Goal: Information Seeking & Learning: Learn about a topic

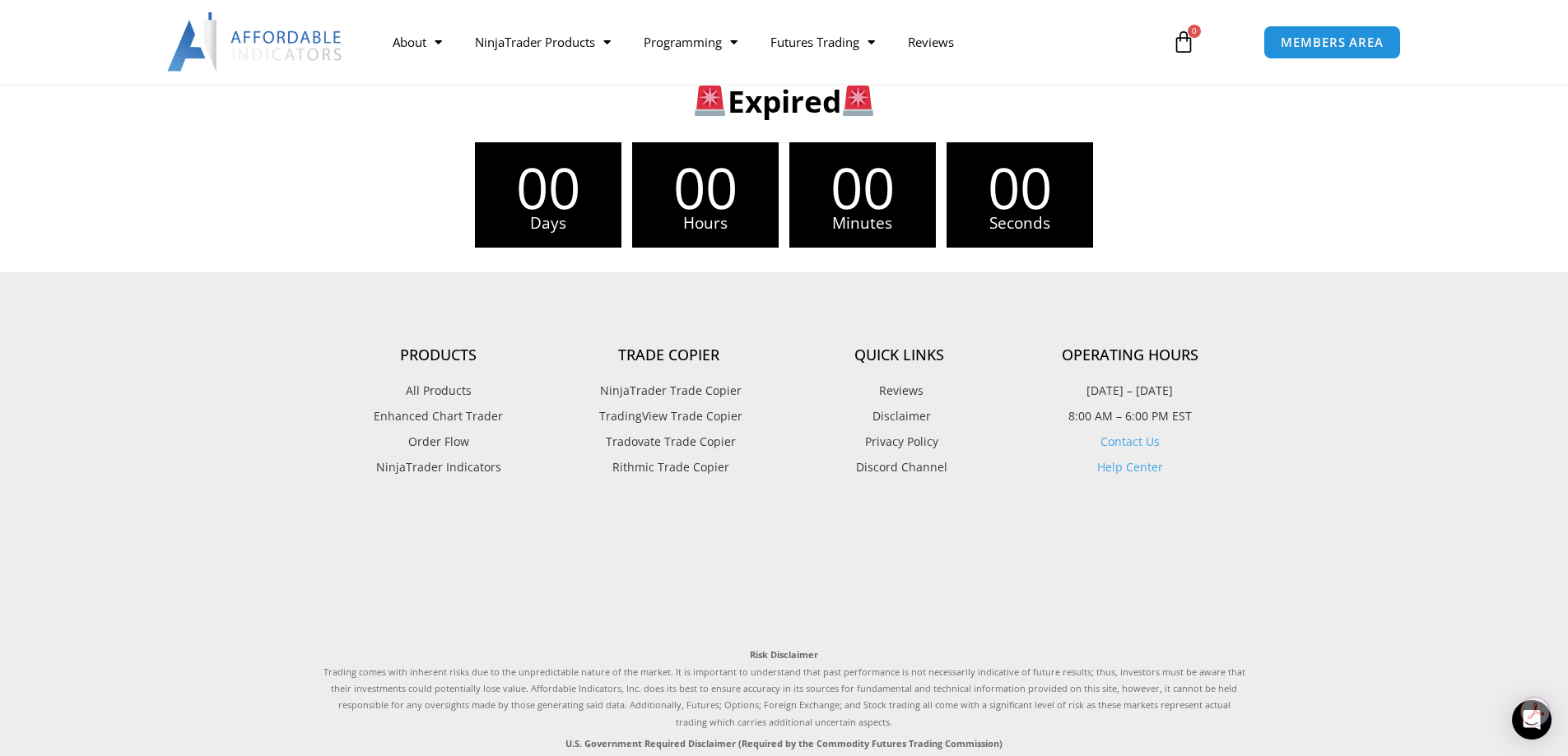
scroll to position [329, 0]
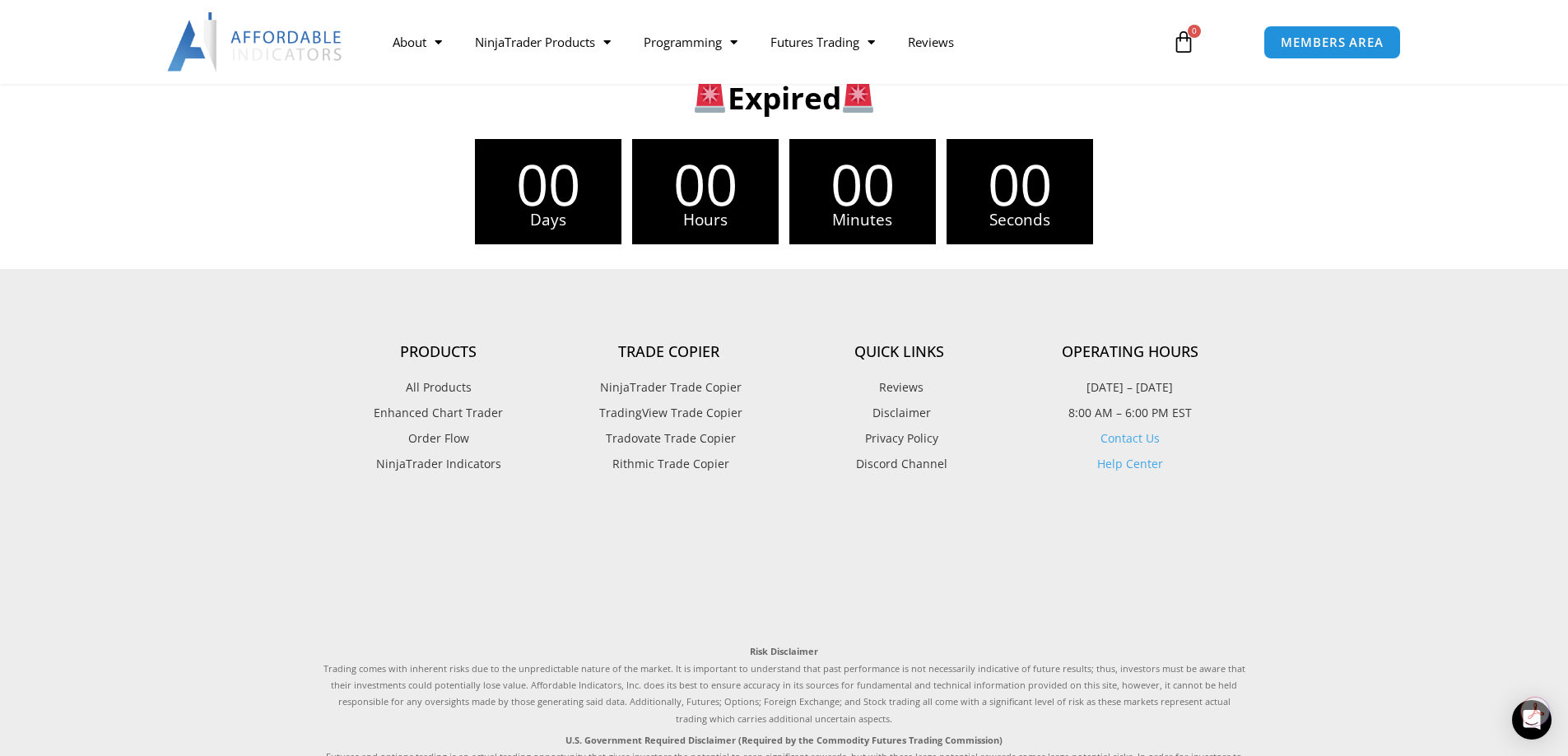
click at [697, 387] on span "NinjaTrader Trade Copier" at bounding box center [669, 387] width 146 height 22
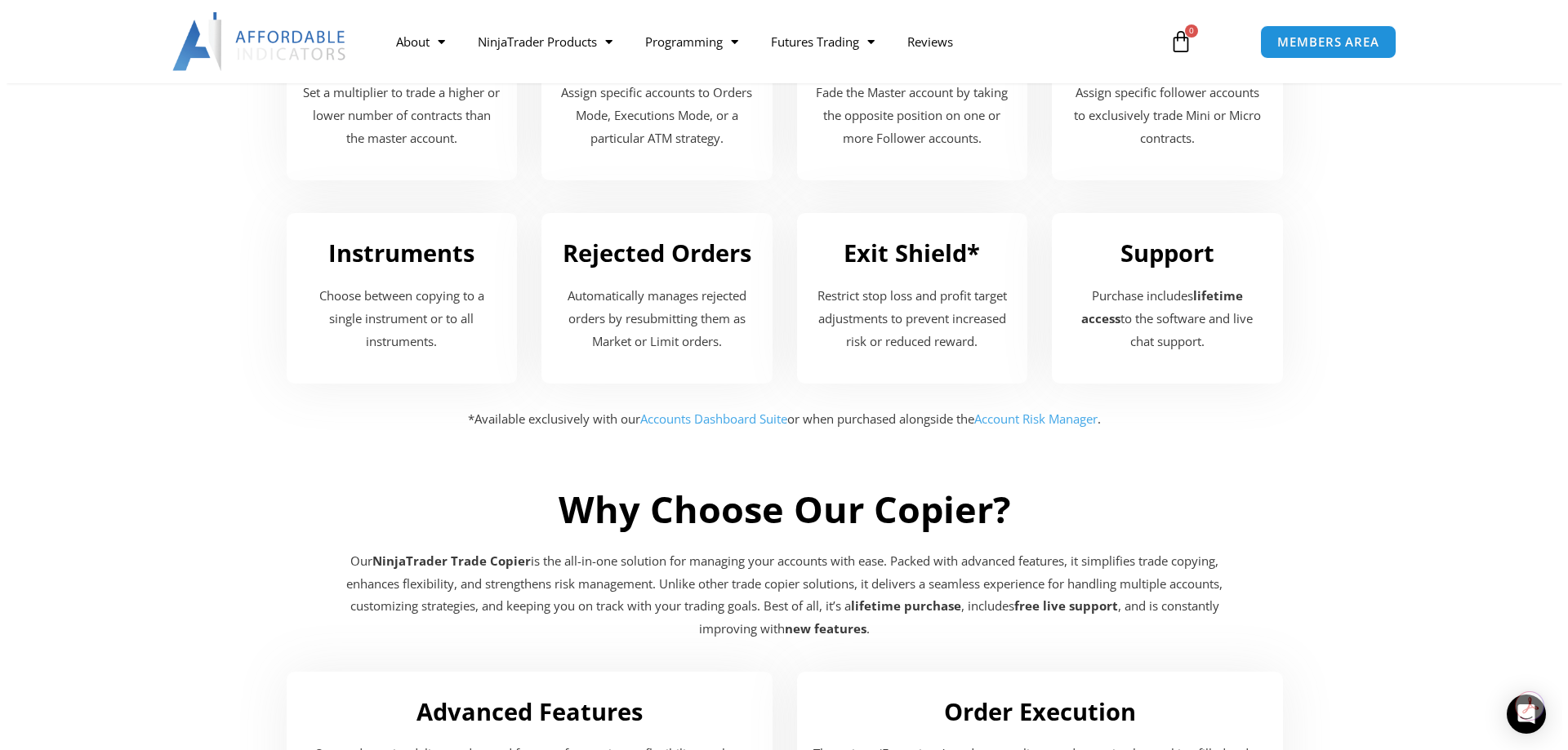
scroll to position [2531, 0]
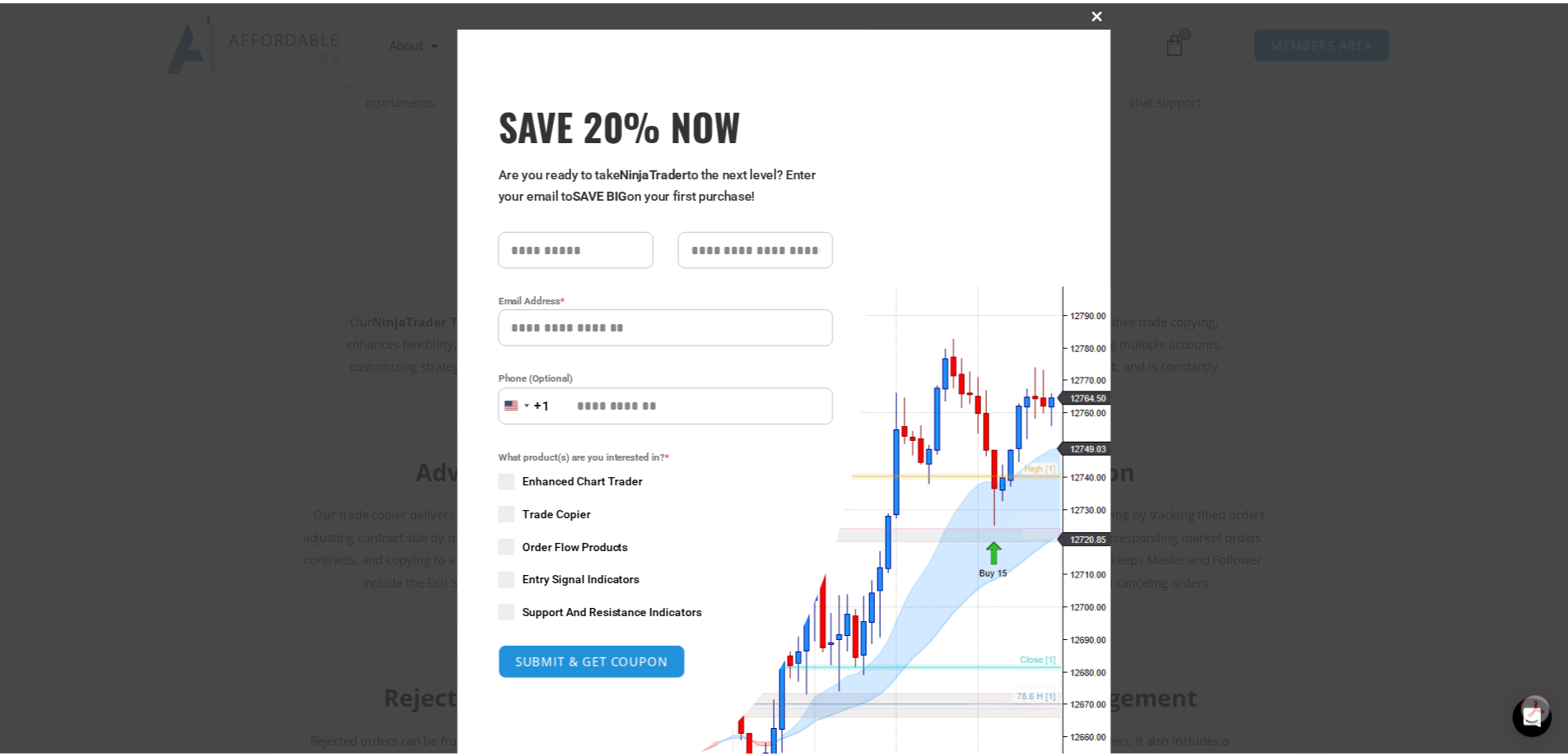
scroll to position [2643, 0]
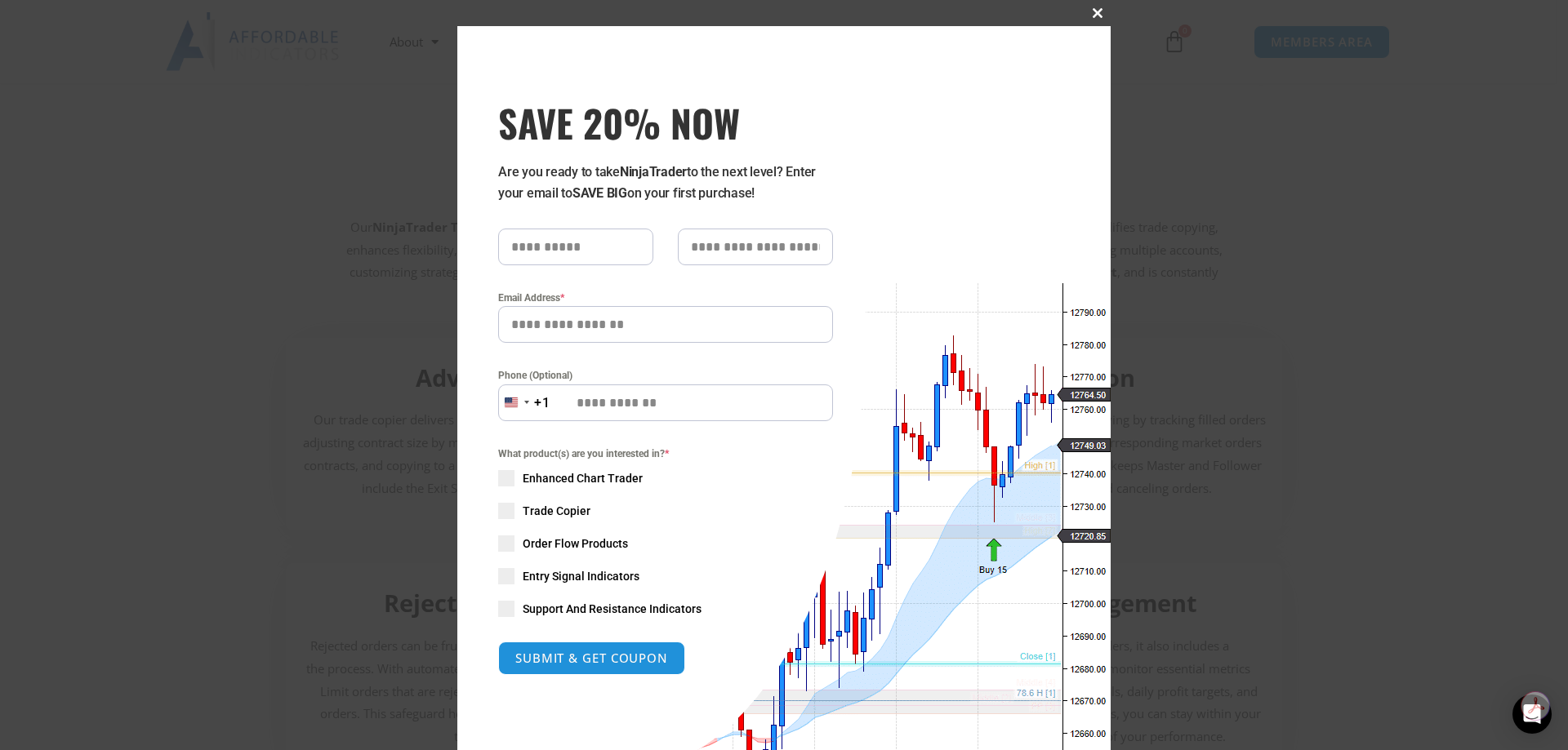
click at [1101, 14] on span "SAVE 20% NOW popup" at bounding box center [1098, 13] width 27 height 10
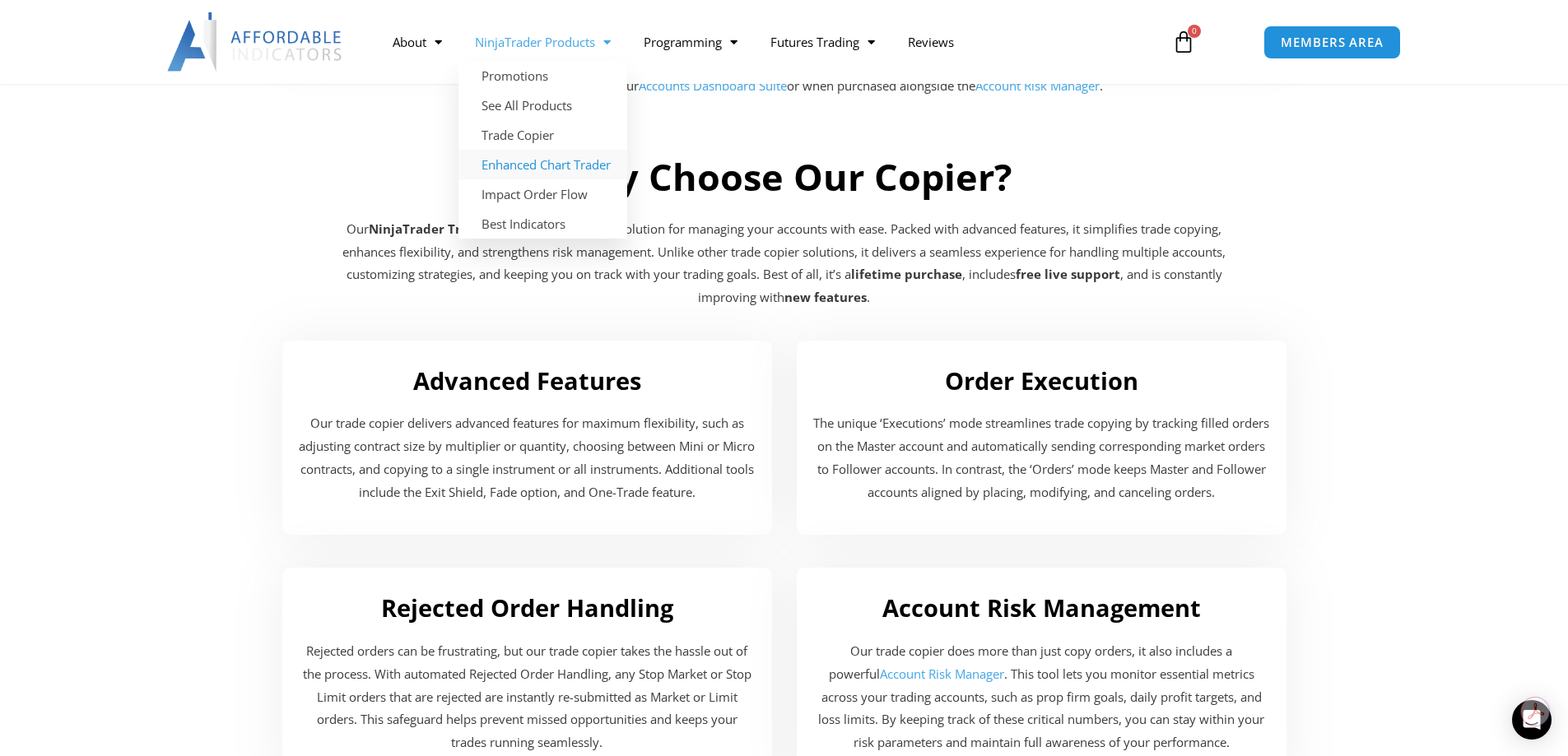
click at [567, 171] on link "Enhanced Chart Trader" at bounding box center [543, 165] width 169 height 30
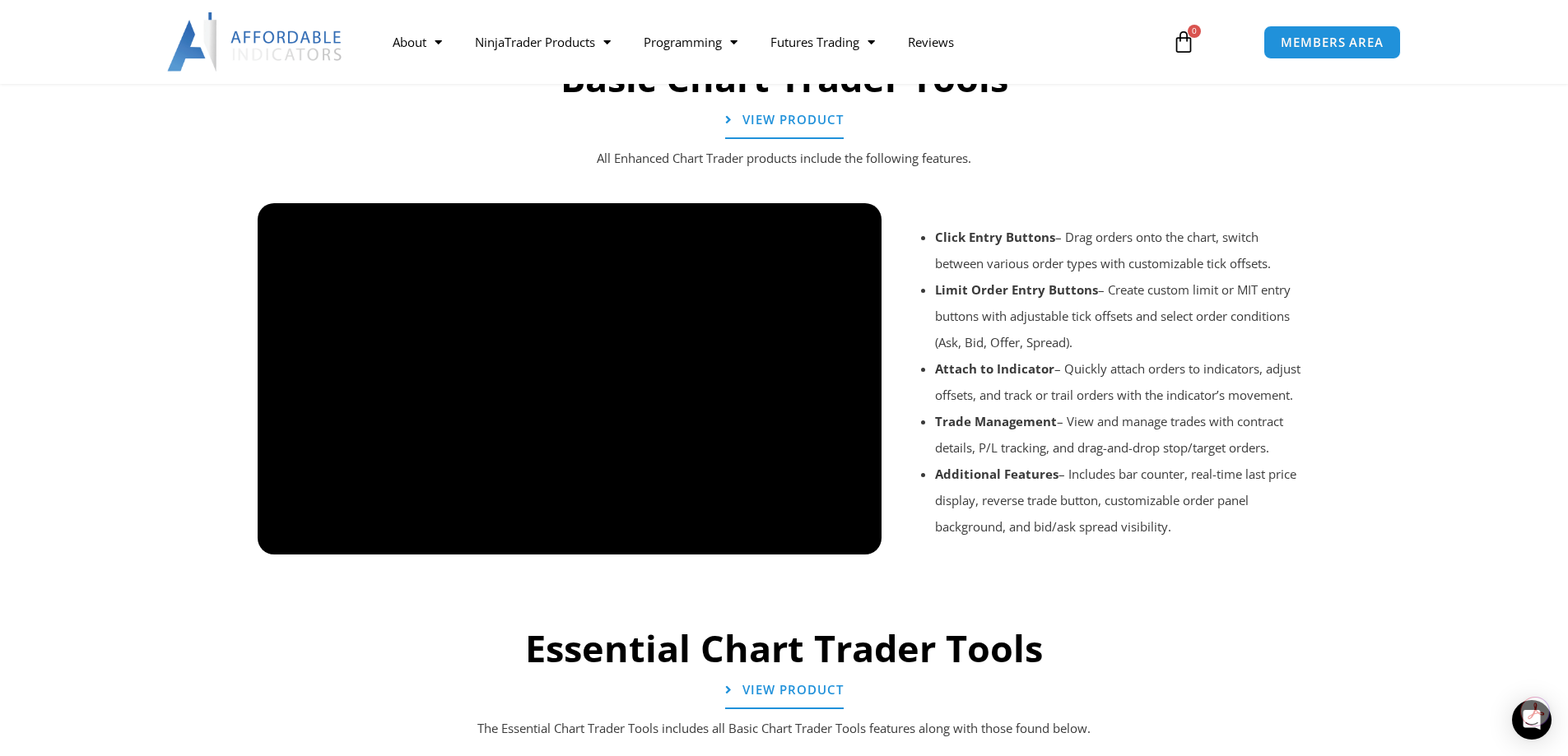
scroll to position [1316, 0]
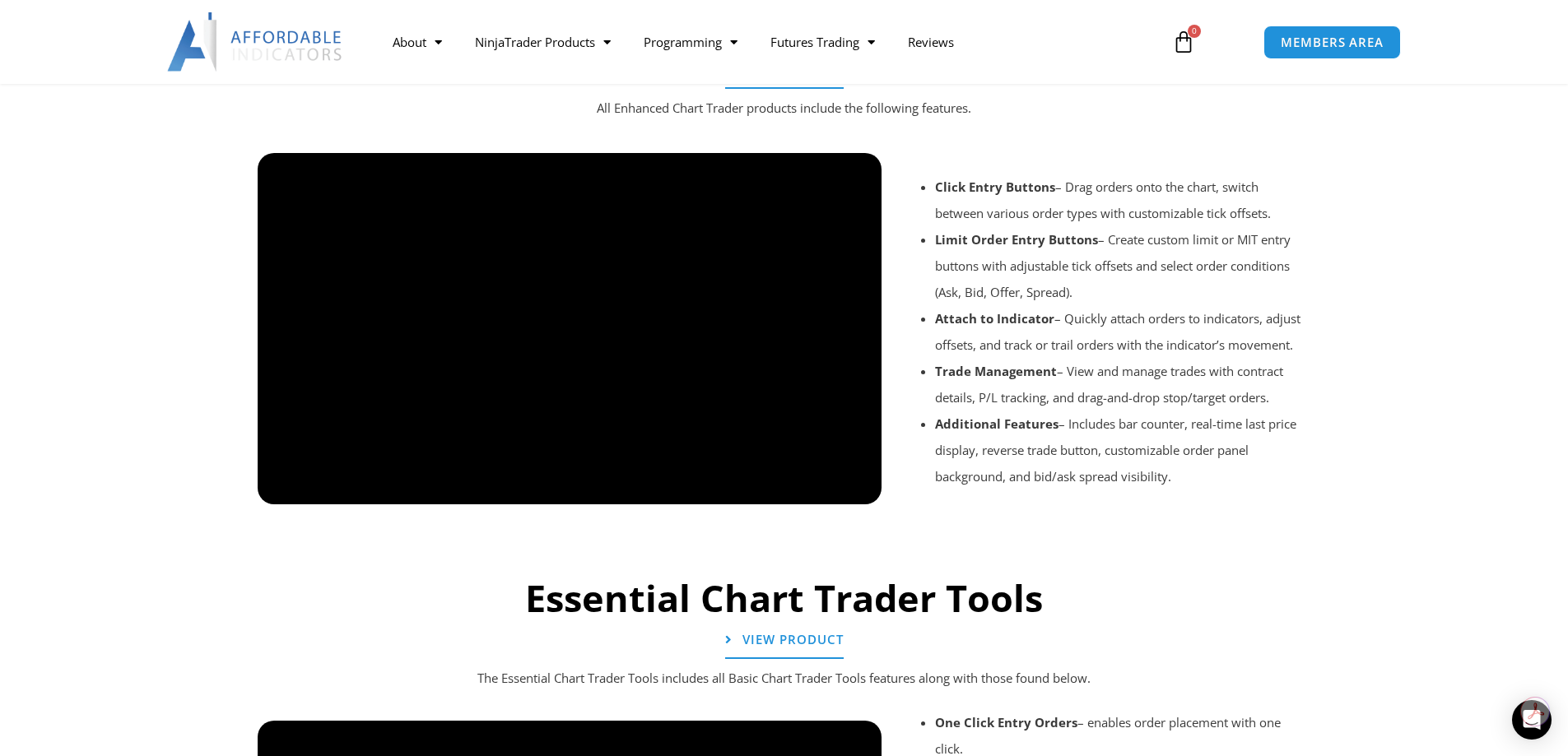
click at [851, 491] on div at bounding box center [784, 527] width 1070 height 78
click at [862, 494] on div at bounding box center [784, 527] width 1070 height 78
click at [853, 489] on div at bounding box center [784, 527] width 1070 height 78
click at [606, 48] on span "Menu" at bounding box center [603, 42] width 16 height 29
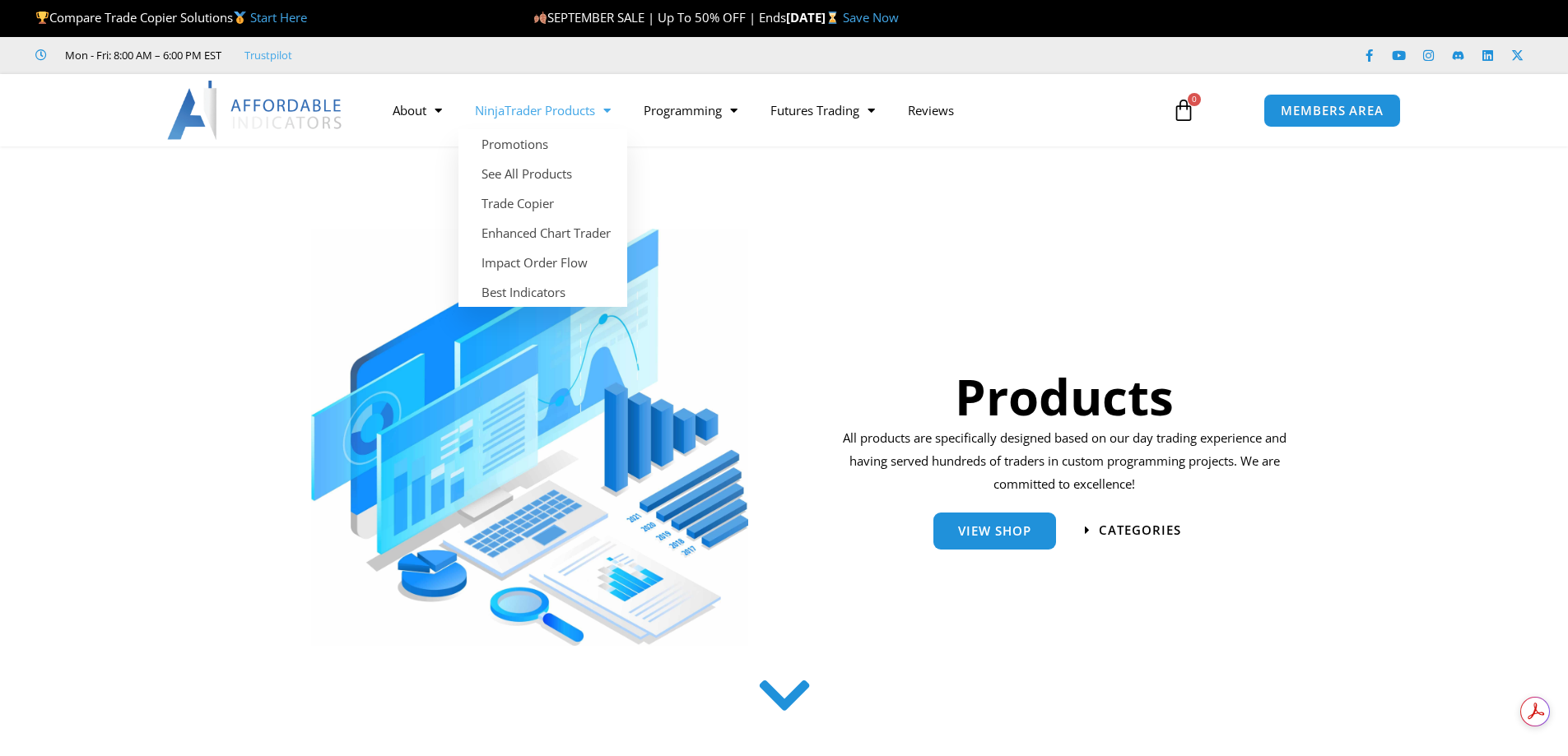
click at [589, 113] on link "NinjaTrader Products" at bounding box center [543, 110] width 169 height 38
click at [545, 293] on link "Best Indicators" at bounding box center [543, 292] width 169 height 30
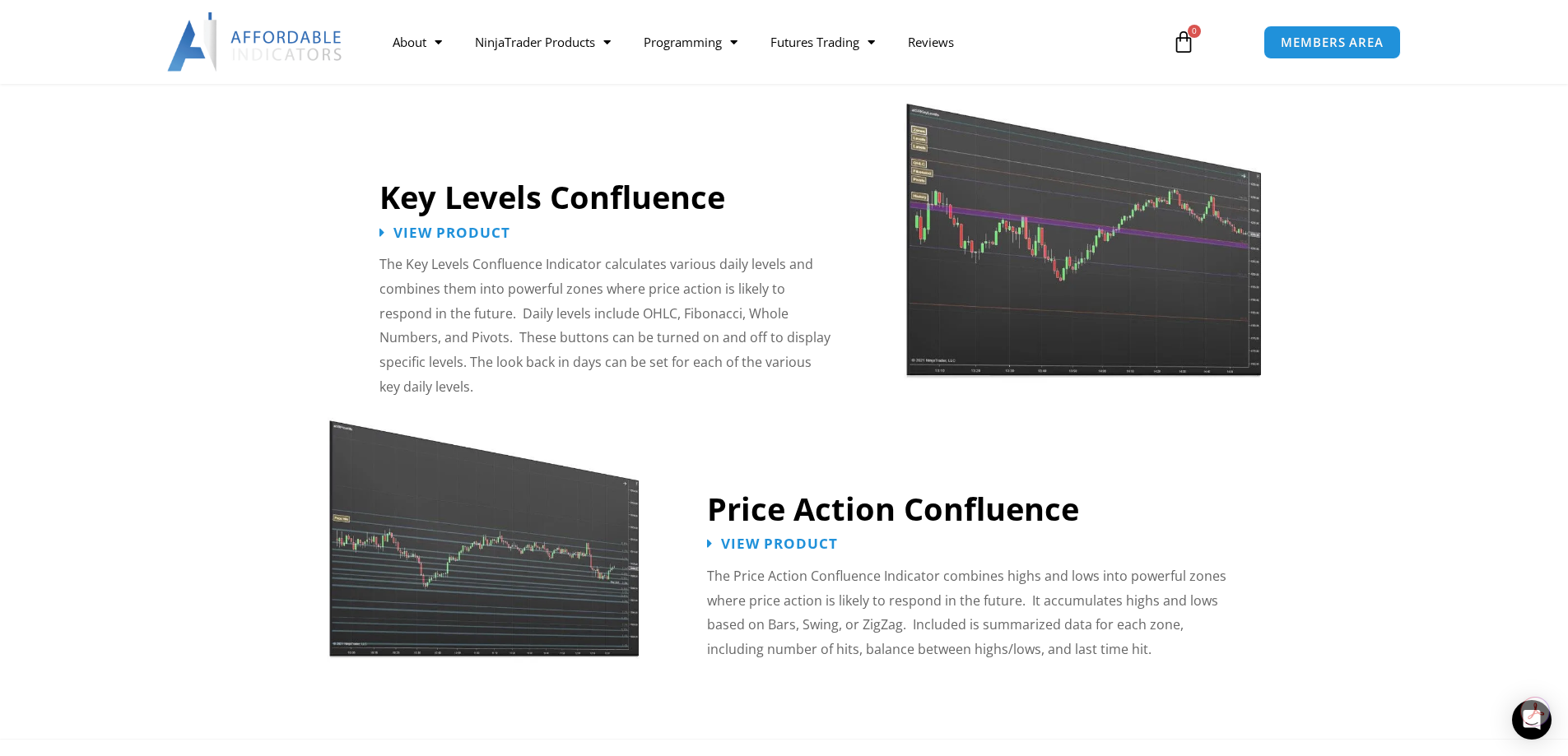
scroll to position [1810, 0]
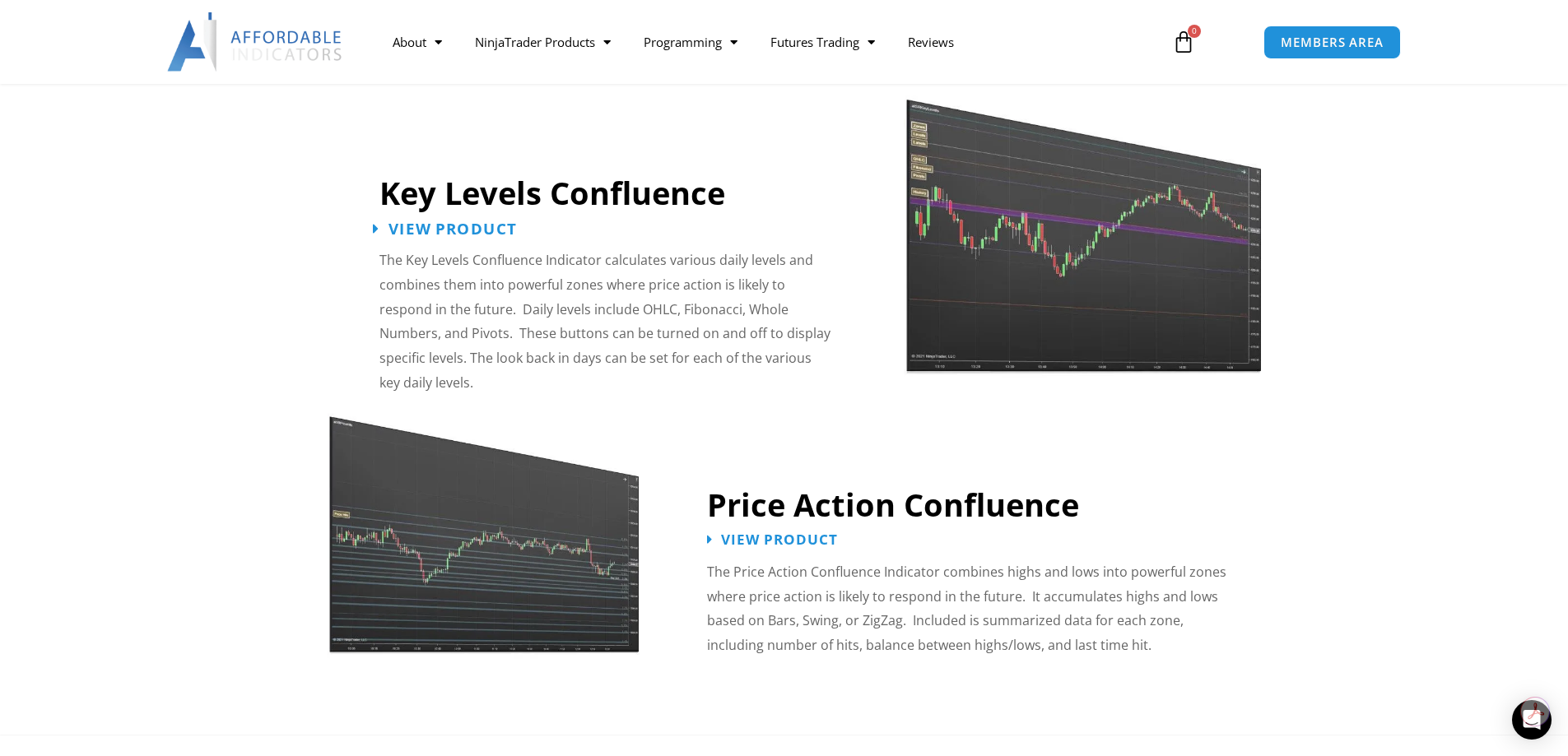
click at [438, 221] on span "View Product" at bounding box center [452, 228] width 128 height 16
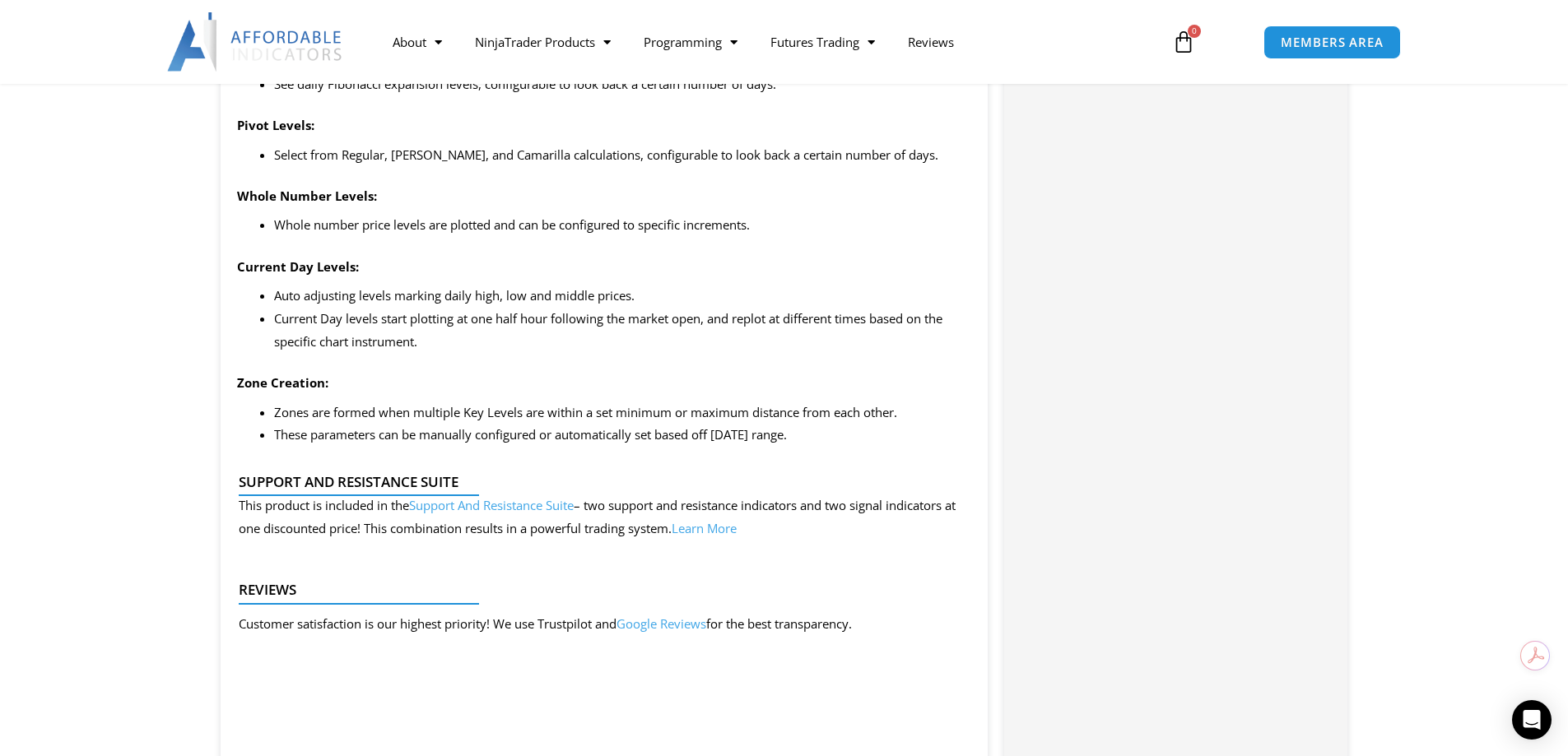
scroll to position [1316, 0]
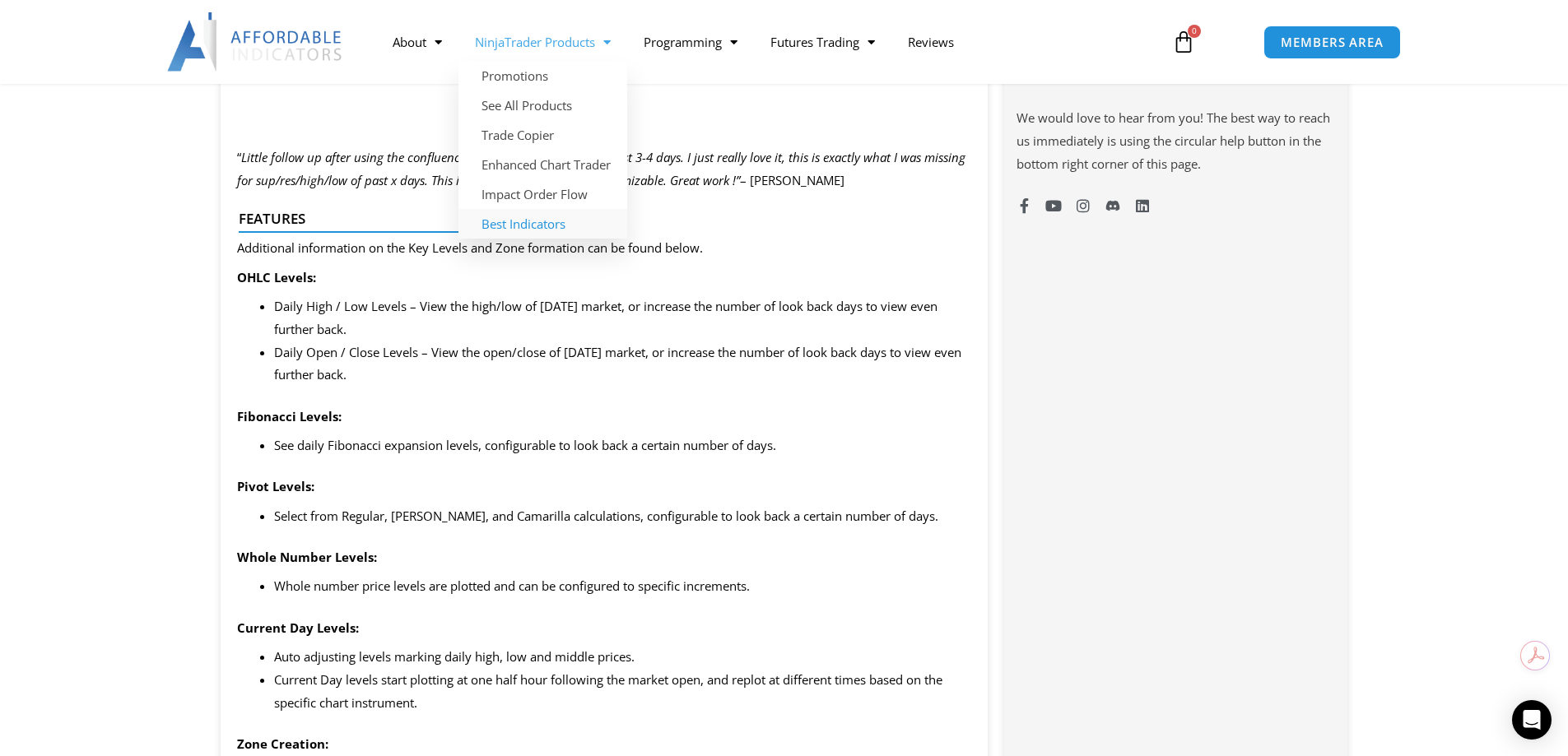
click at [522, 227] on link "Best Indicators" at bounding box center [543, 224] width 169 height 30
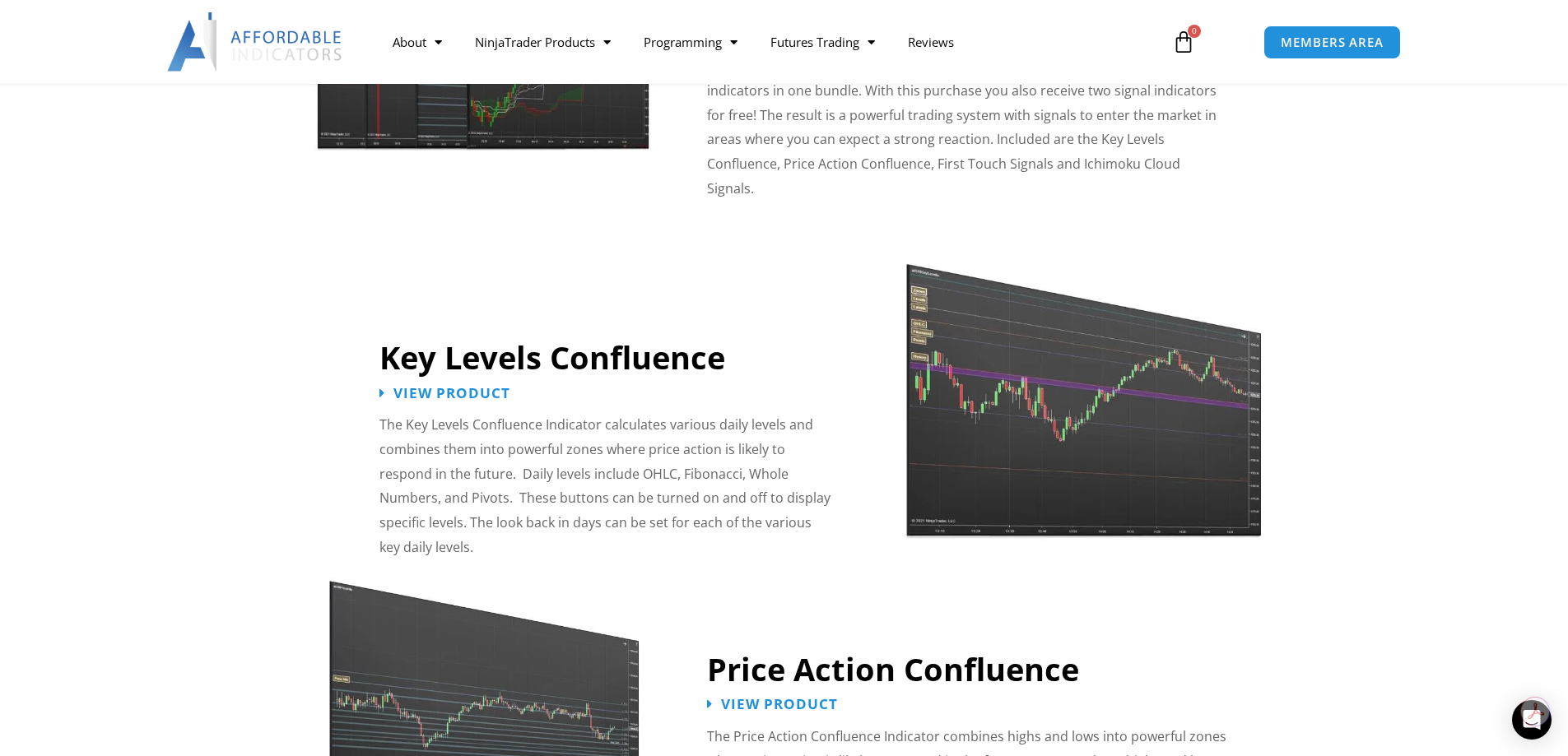
scroll to position [1316, 0]
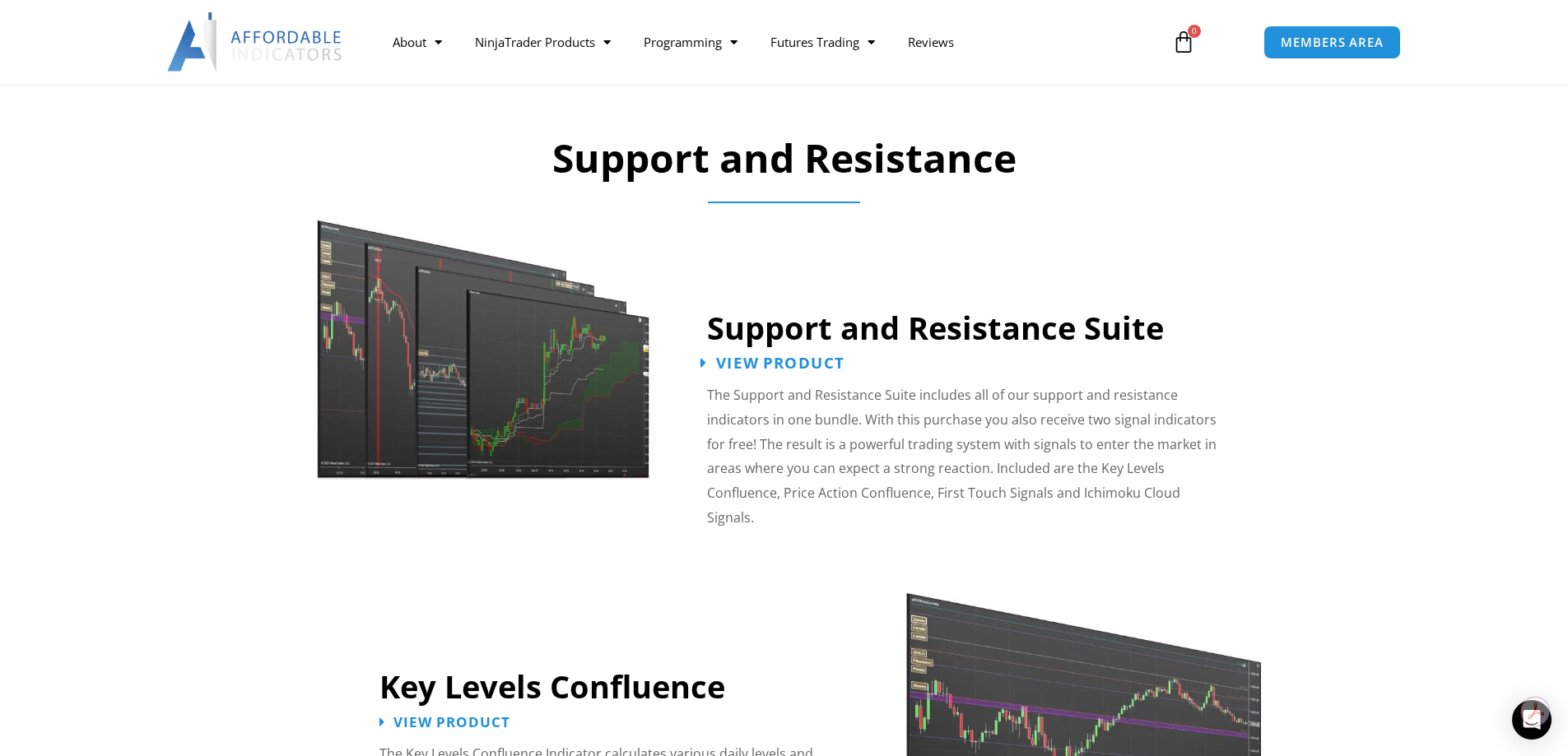
click at [738, 358] on span "View Product" at bounding box center [780, 364] width 128 height 16
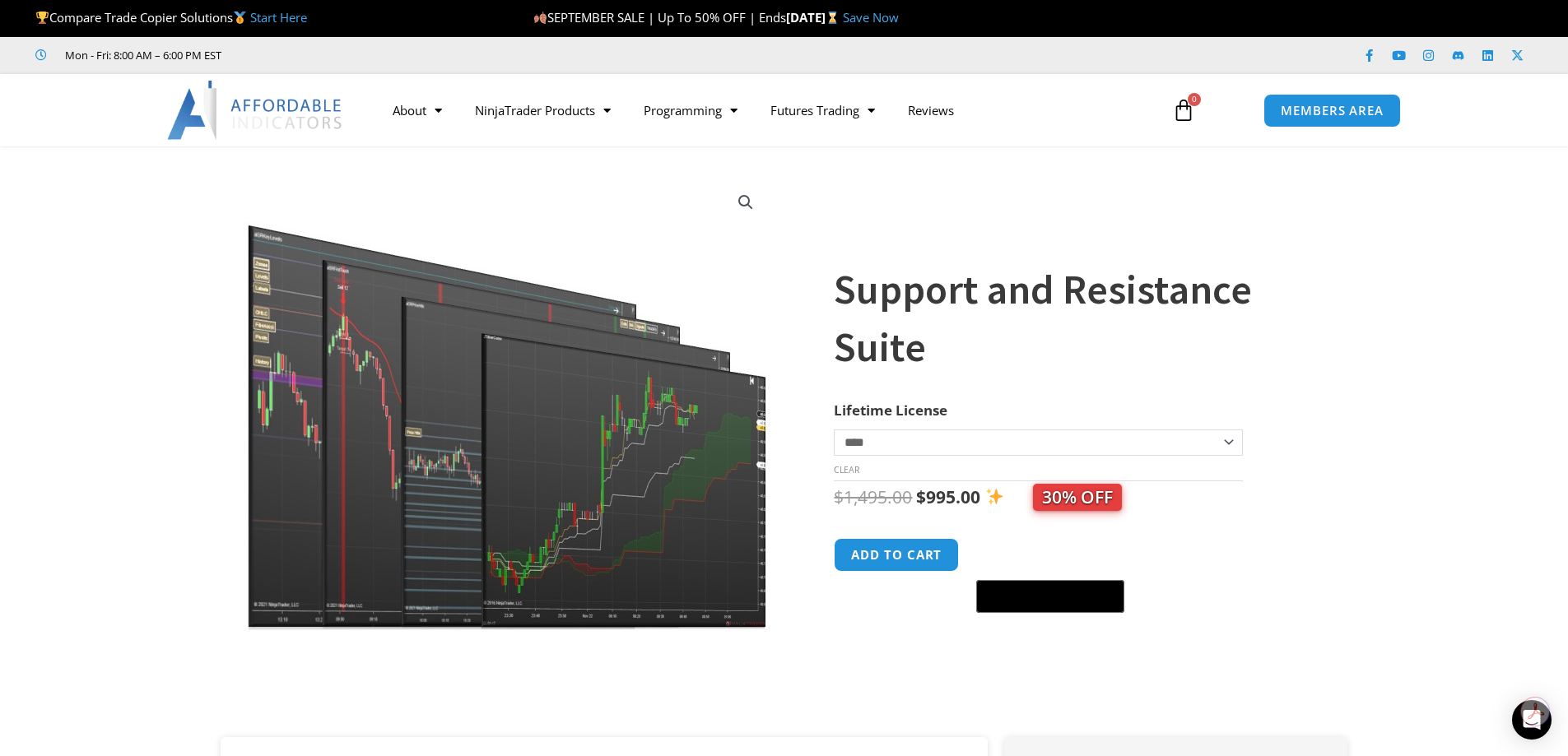
click at [455, 455] on img at bounding box center [508, 402] width 530 height 455
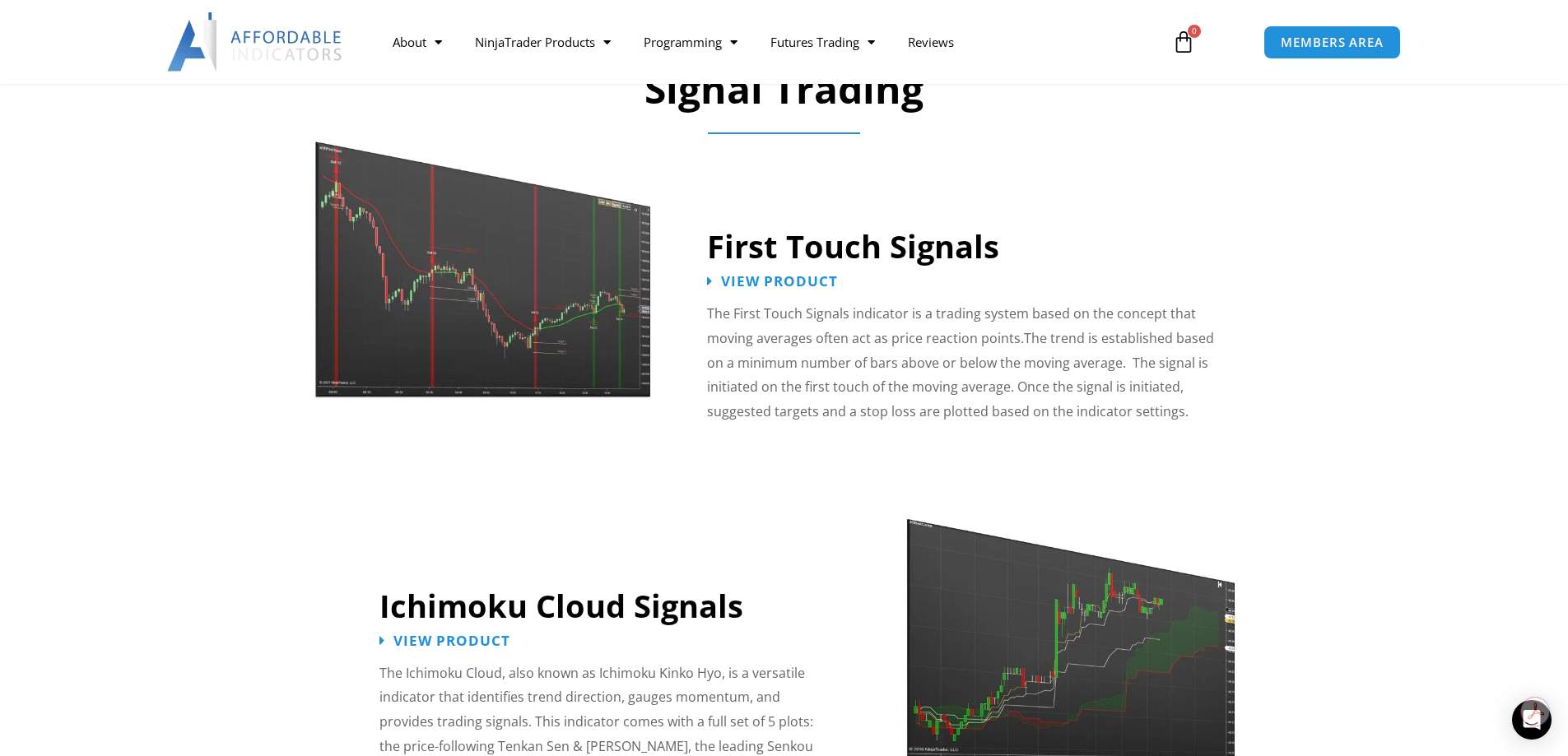
scroll to position [2304, 0]
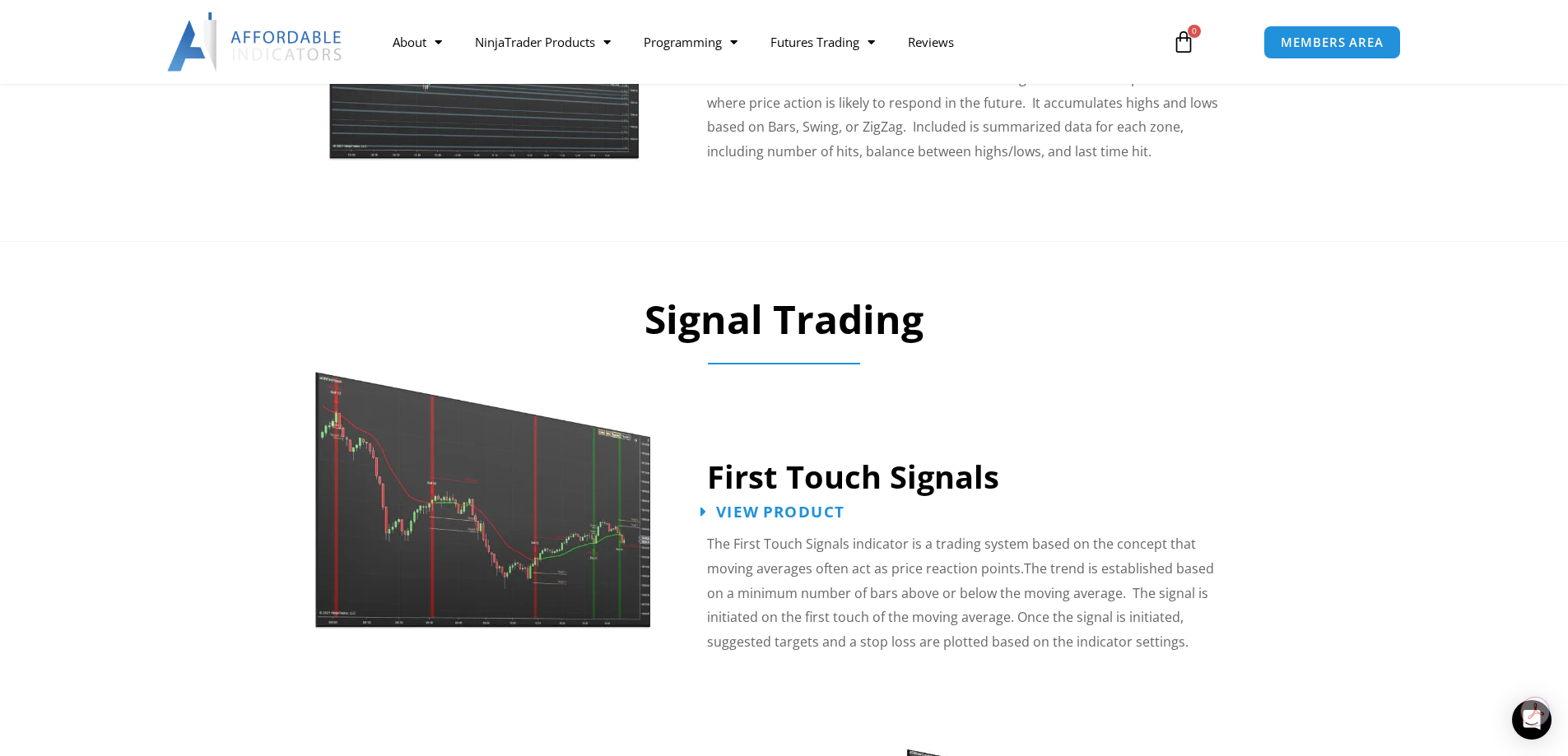
click at [740, 505] on span "View Product" at bounding box center [780, 513] width 128 height 16
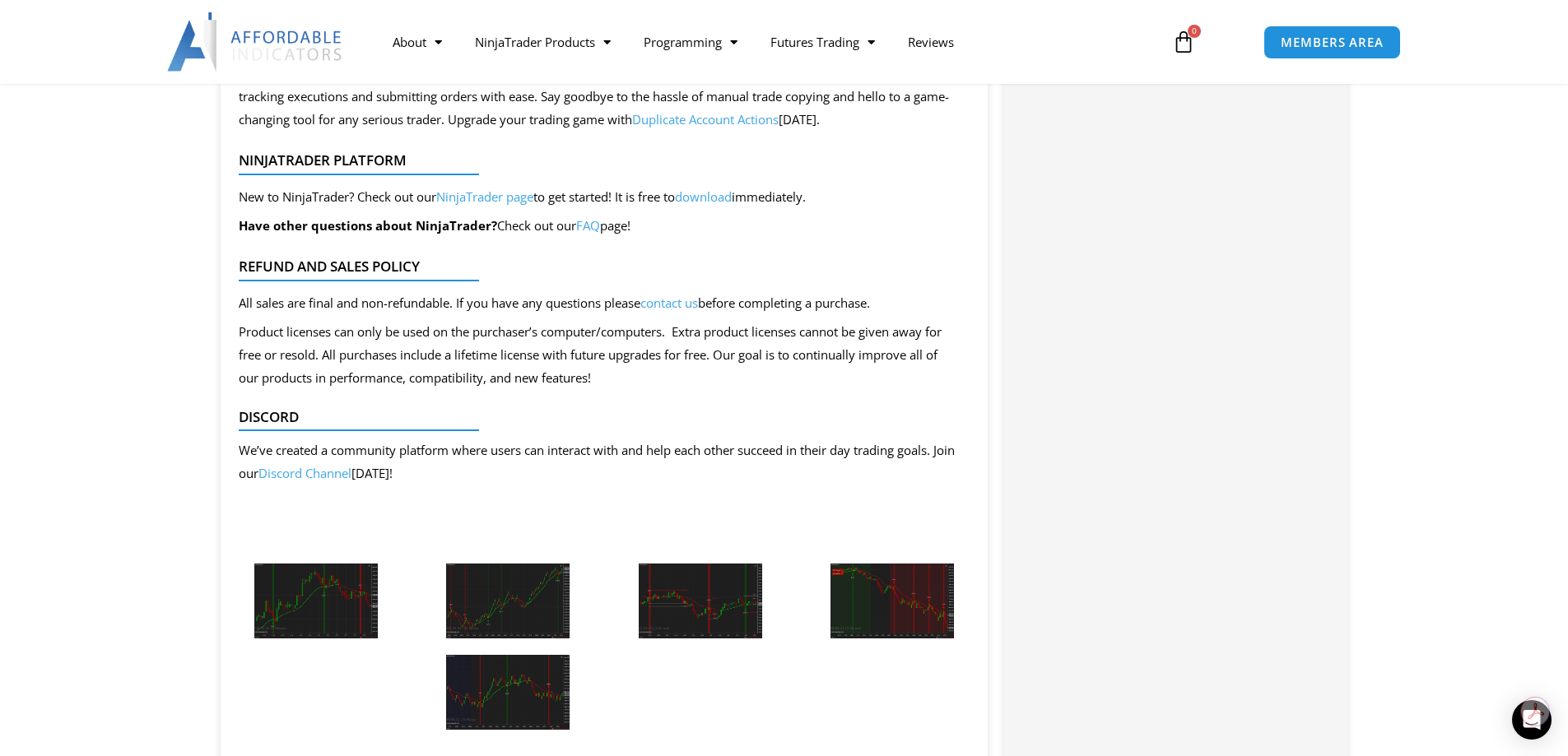
scroll to position [1728, 0]
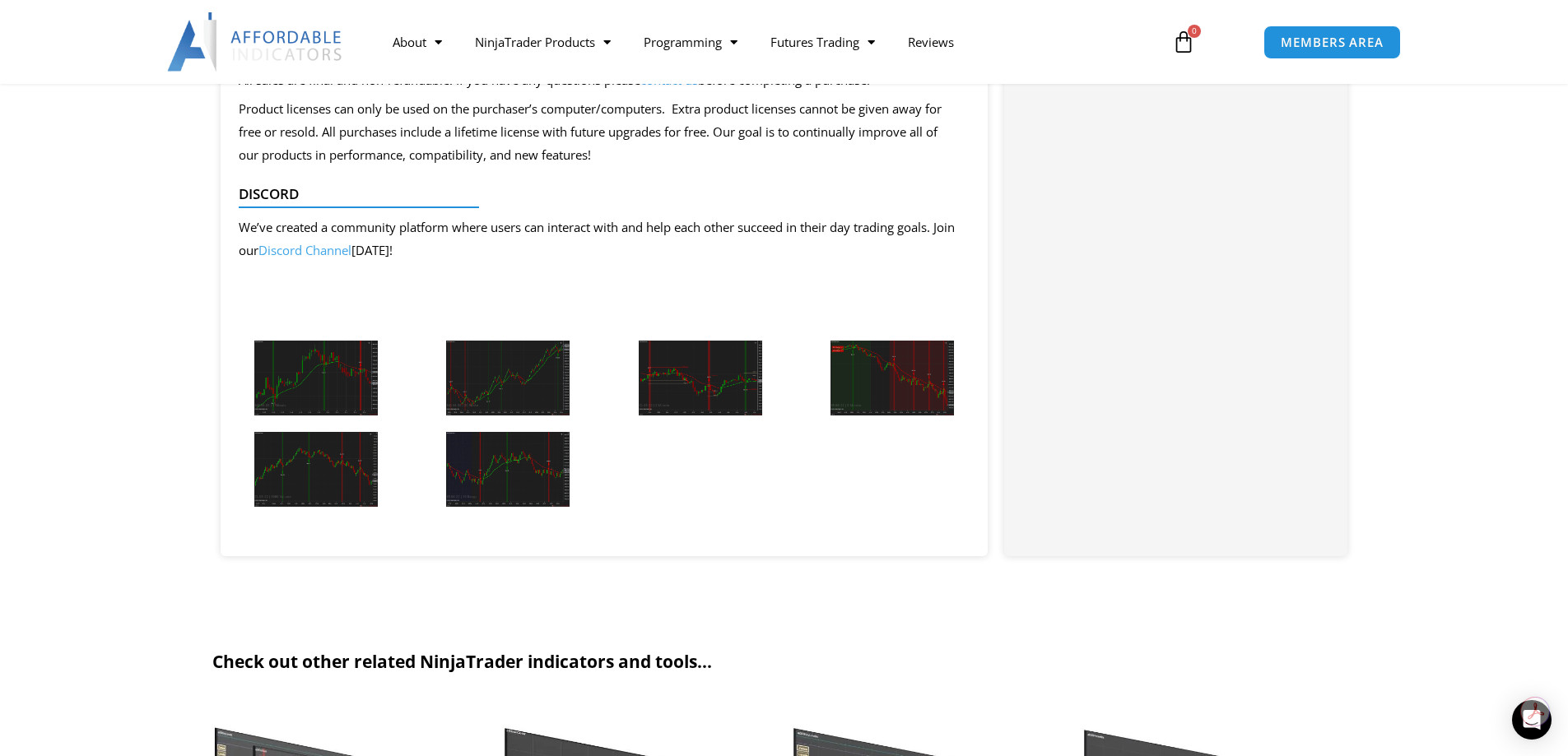
click at [315, 373] on img at bounding box center [316, 378] width 123 height 75
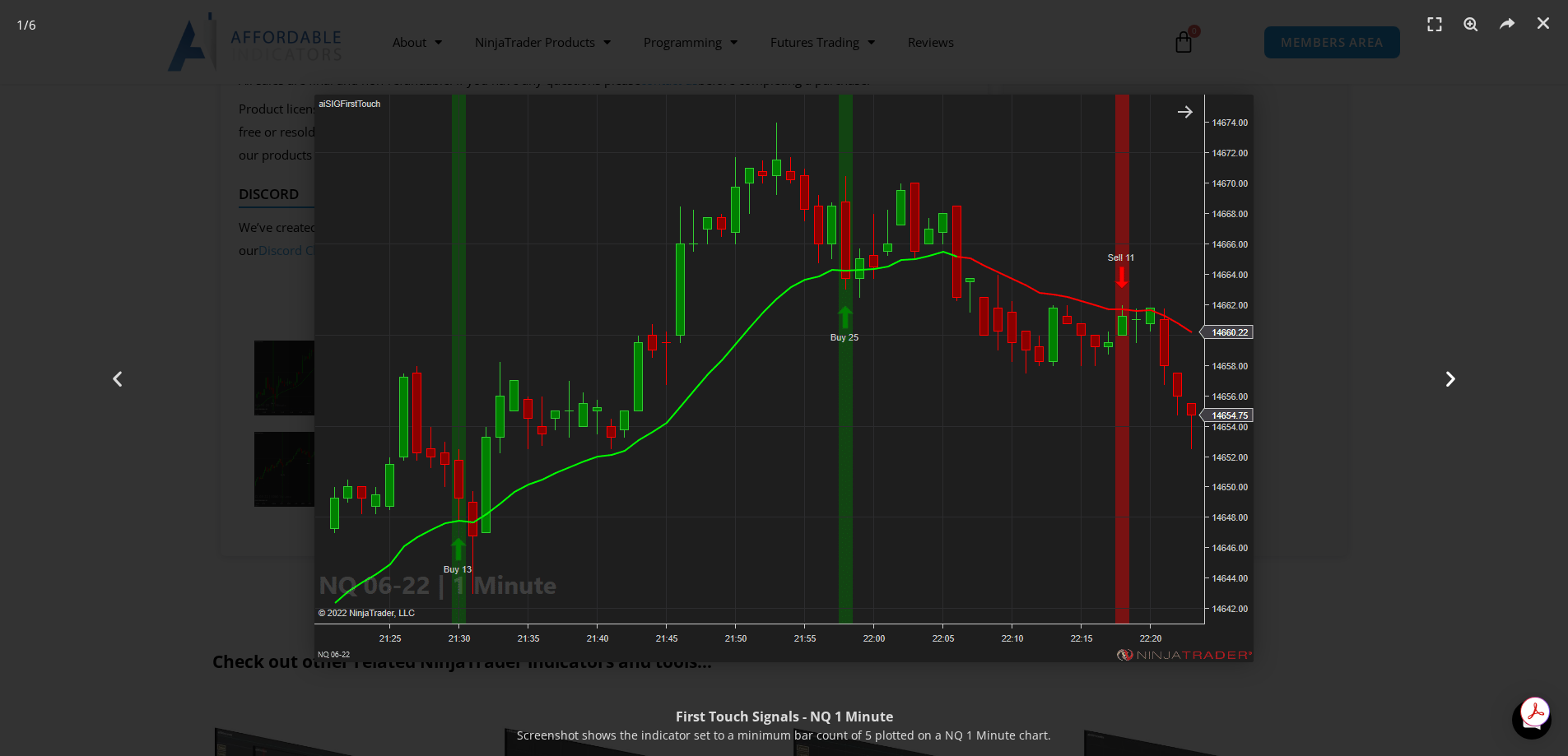
click at [1452, 380] on icon "Next slide" at bounding box center [1450, 378] width 21 height 21
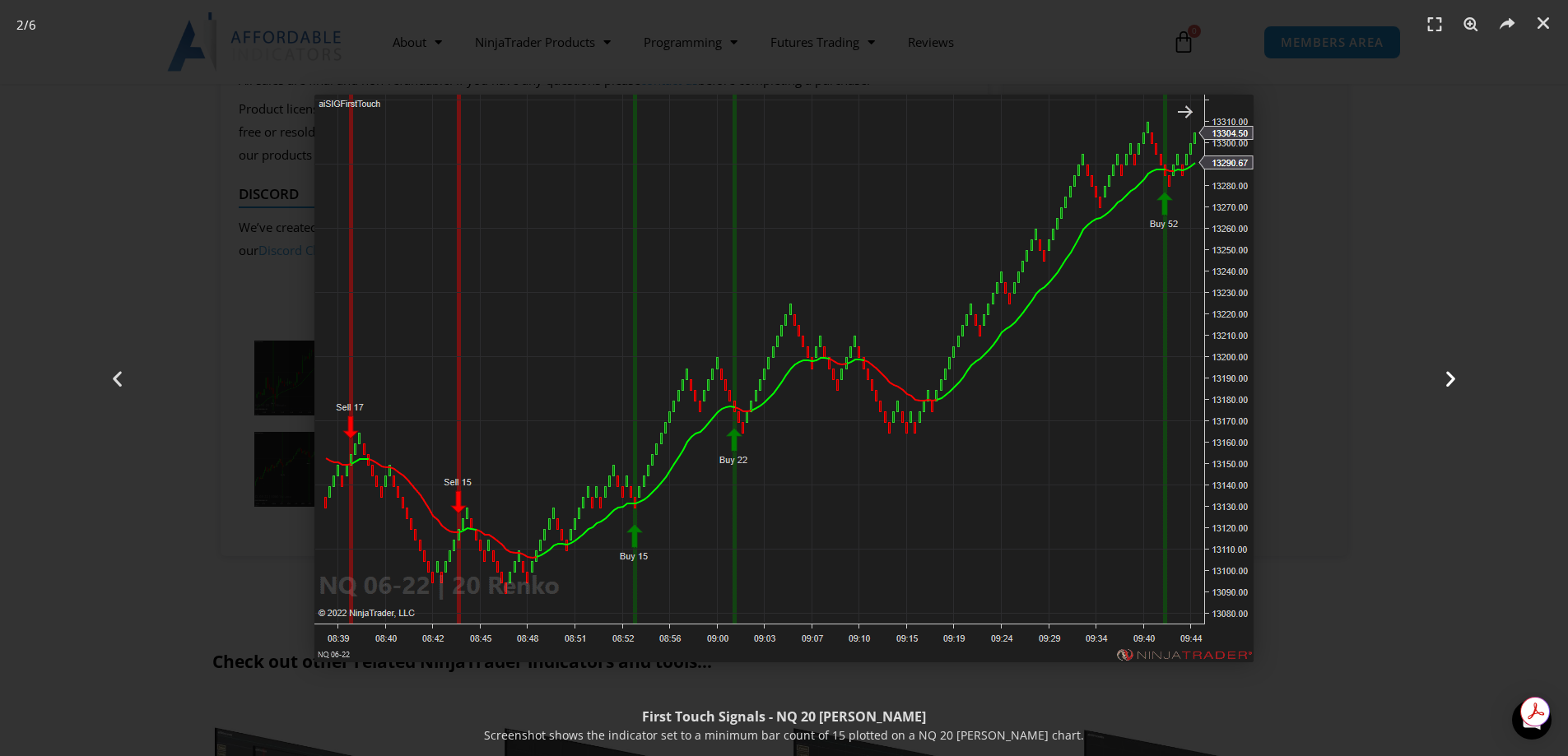
click at [1451, 374] on icon "Next slide" at bounding box center [1450, 378] width 21 height 21
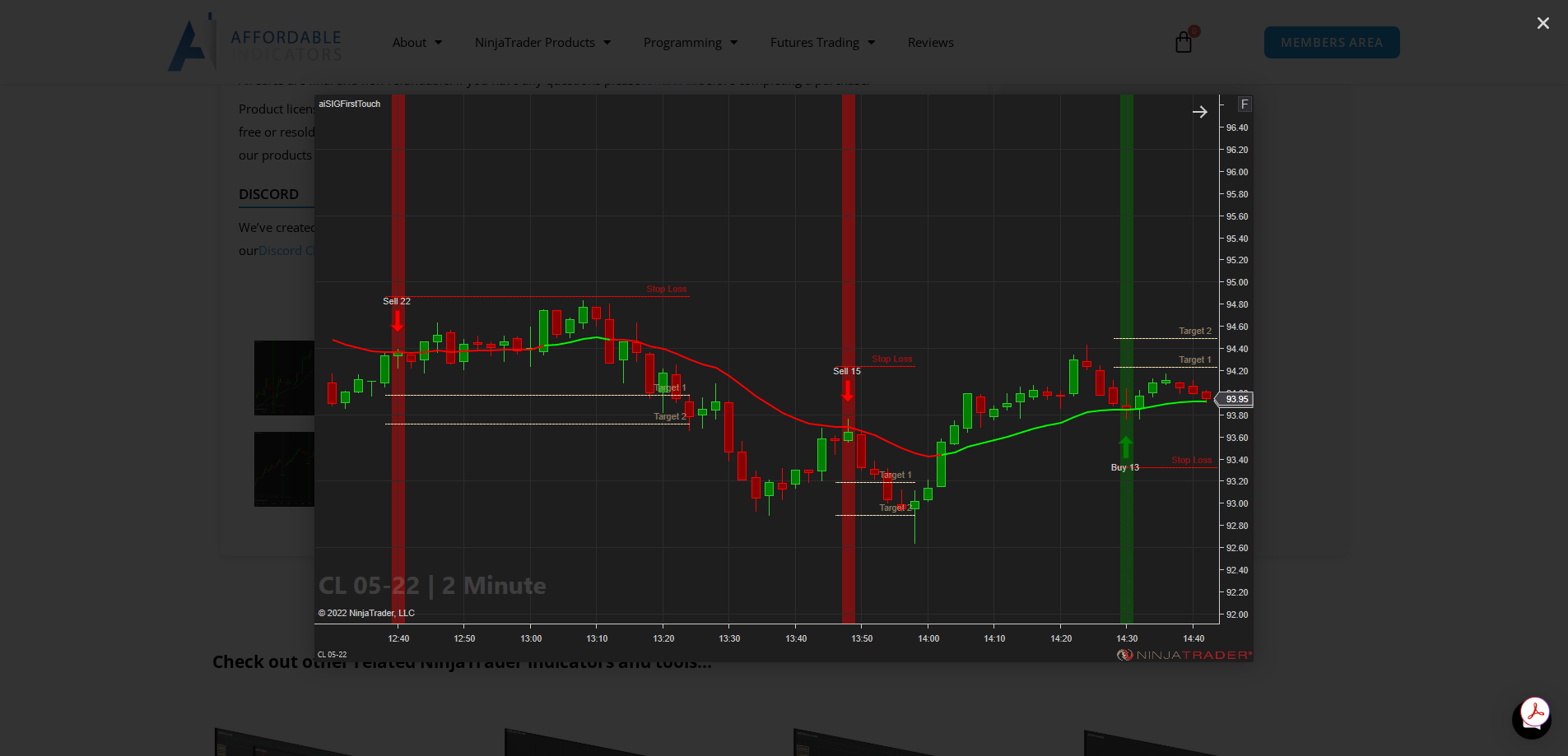
click at [1451, 374] on icon "Next slide" at bounding box center [1450, 378] width 21 height 21
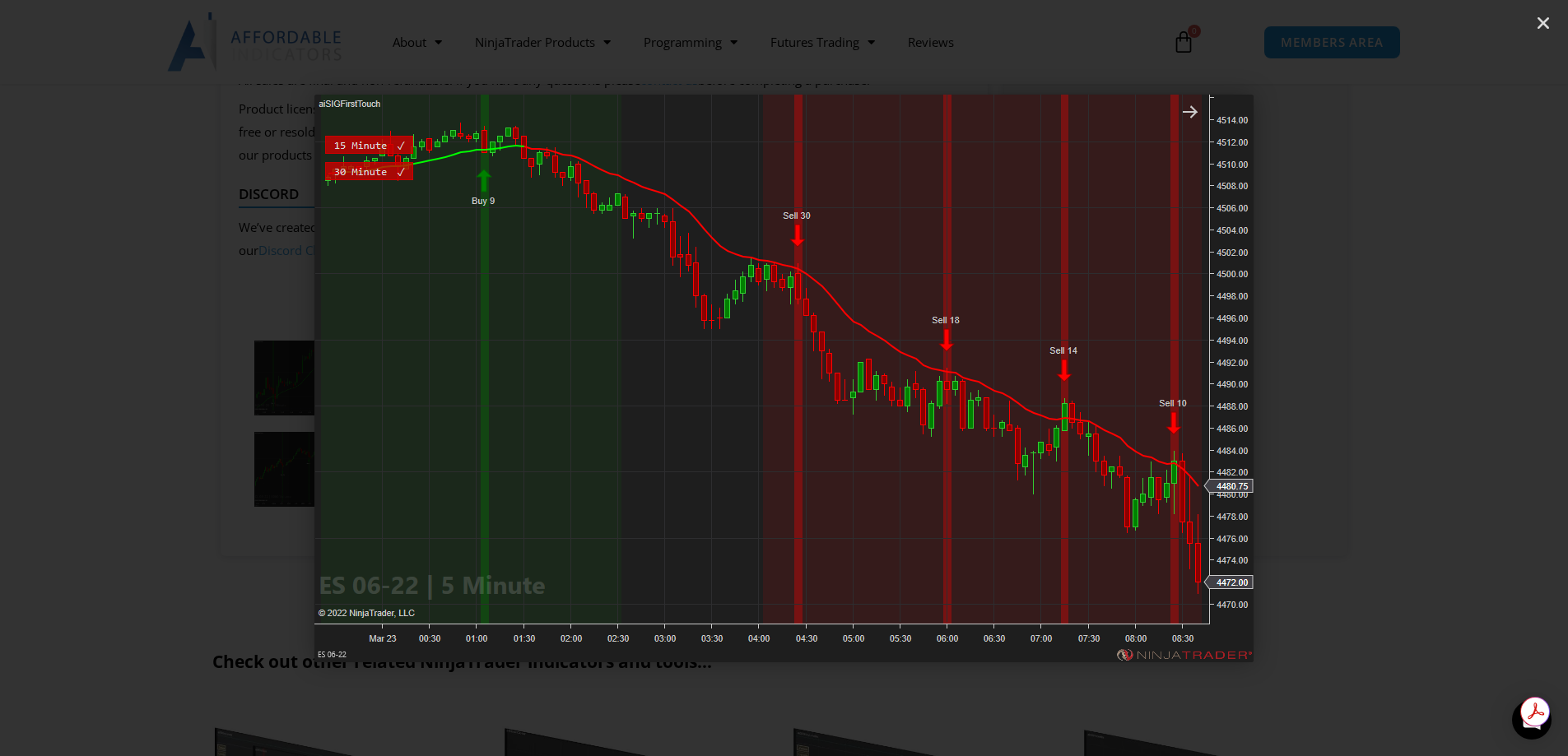
click at [1452, 373] on icon "Next slide" at bounding box center [1450, 378] width 21 height 21
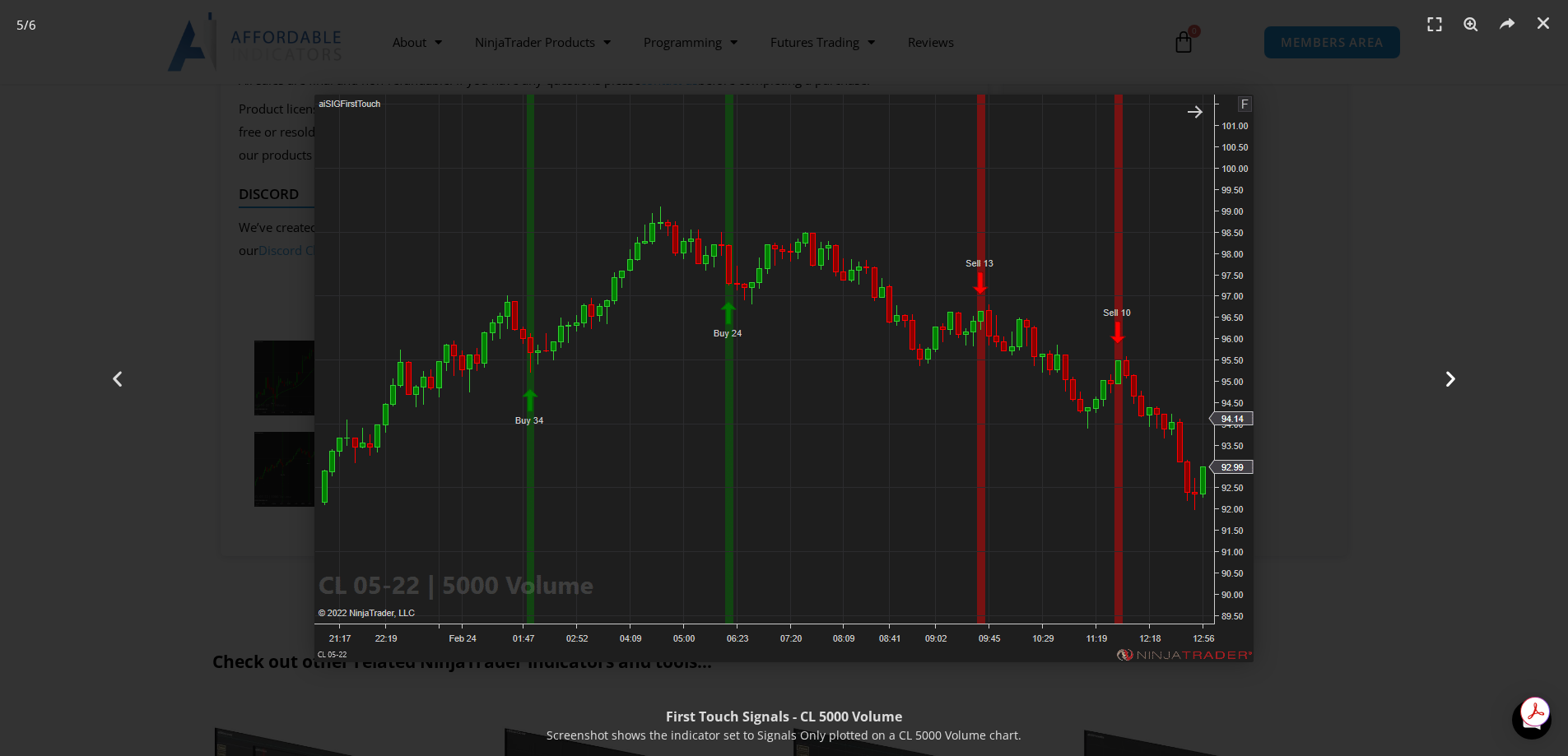
click at [1452, 373] on icon "Next slide" at bounding box center [1450, 378] width 21 height 21
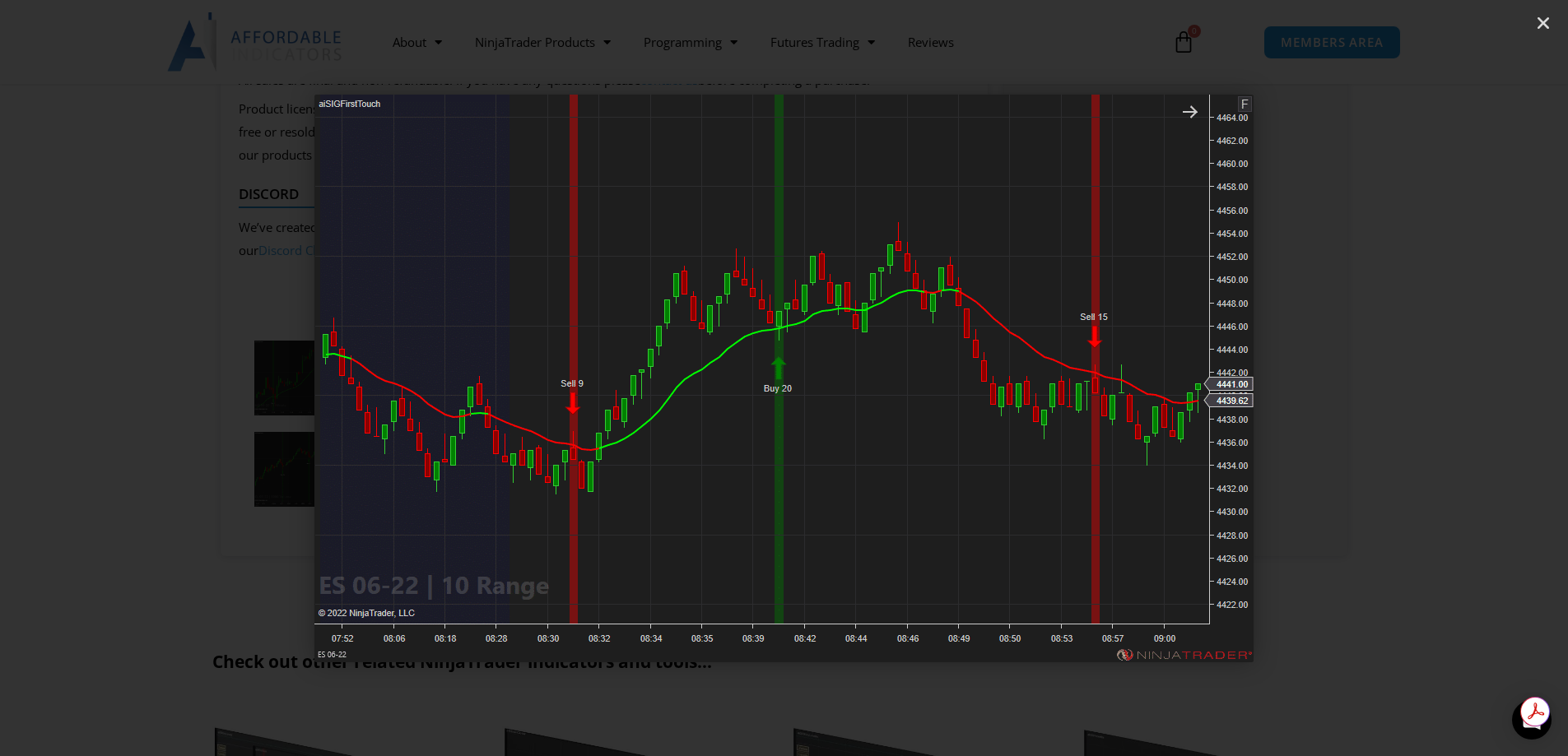
click at [1452, 373] on icon "Next slide" at bounding box center [1450, 378] width 21 height 21
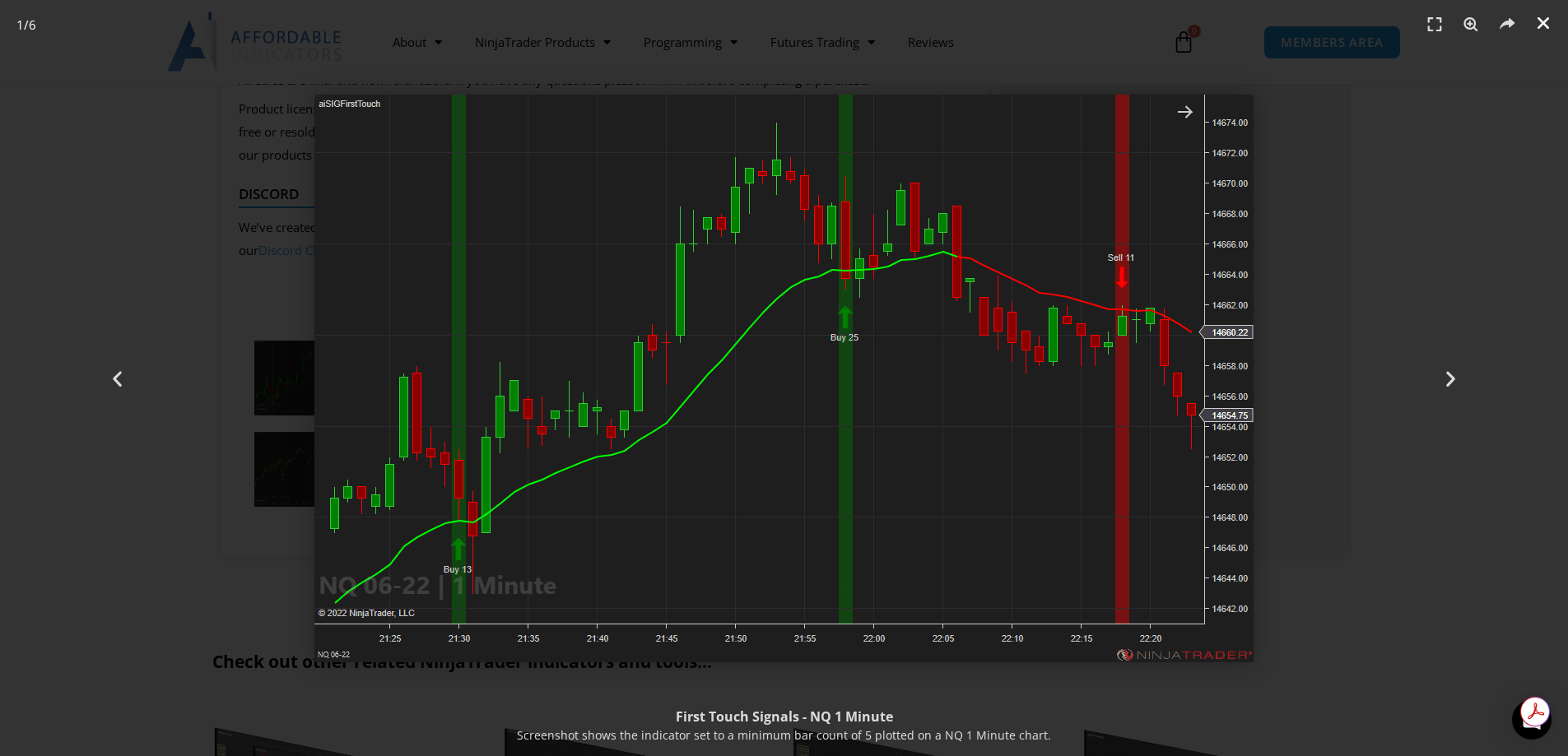
click at [1542, 24] on icon "Close (Esc)" at bounding box center [1543, 23] width 17 height 17
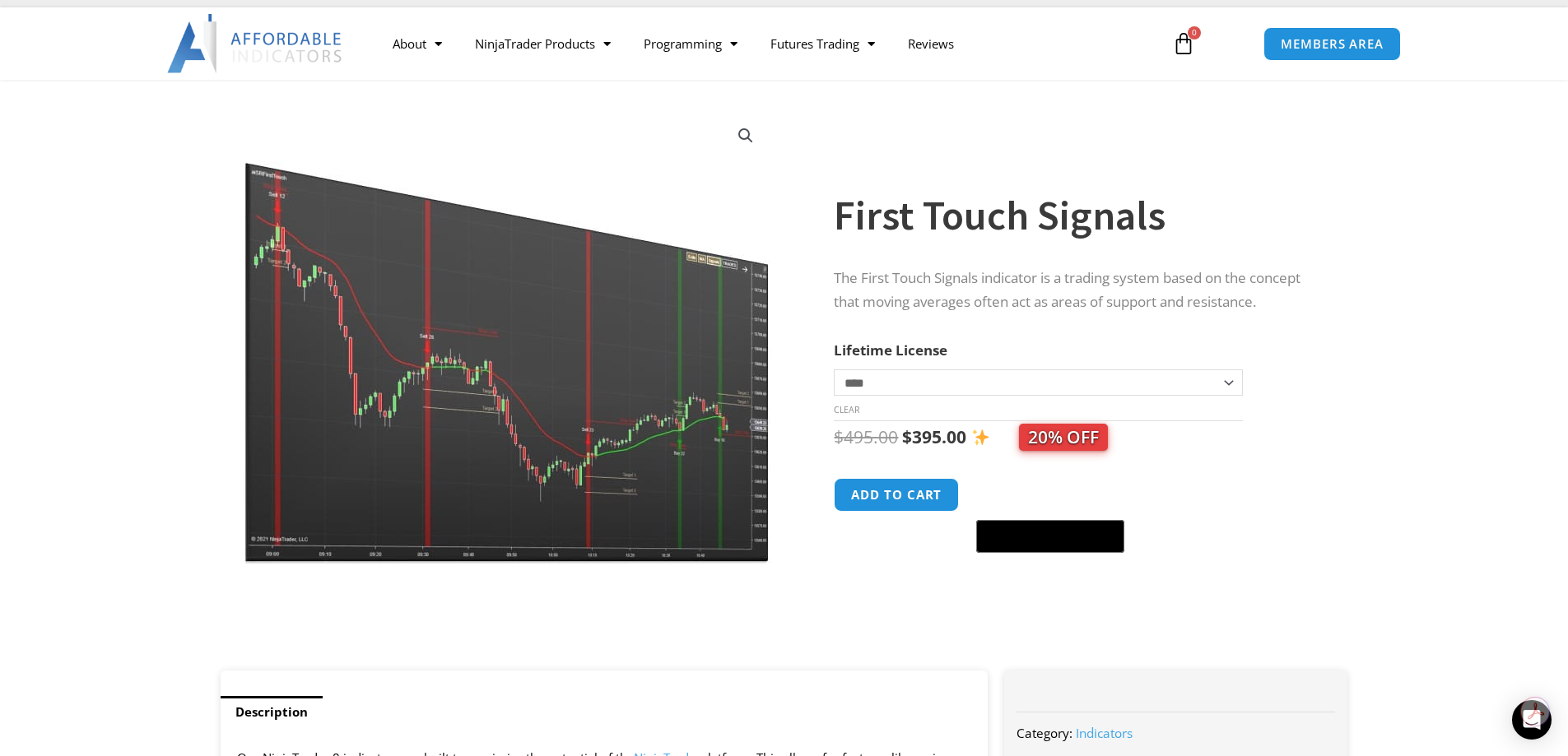
scroll to position [0, 0]
